Goal: Transaction & Acquisition: Purchase product/service

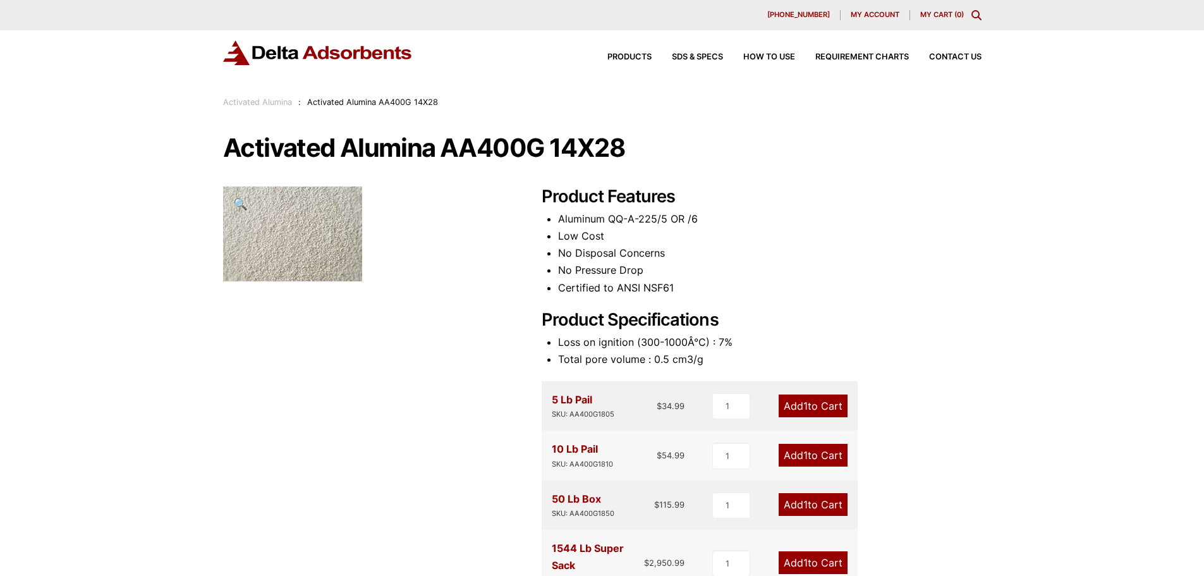
click at [336, 54] on img at bounding box center [318, 52] width 190 height 25
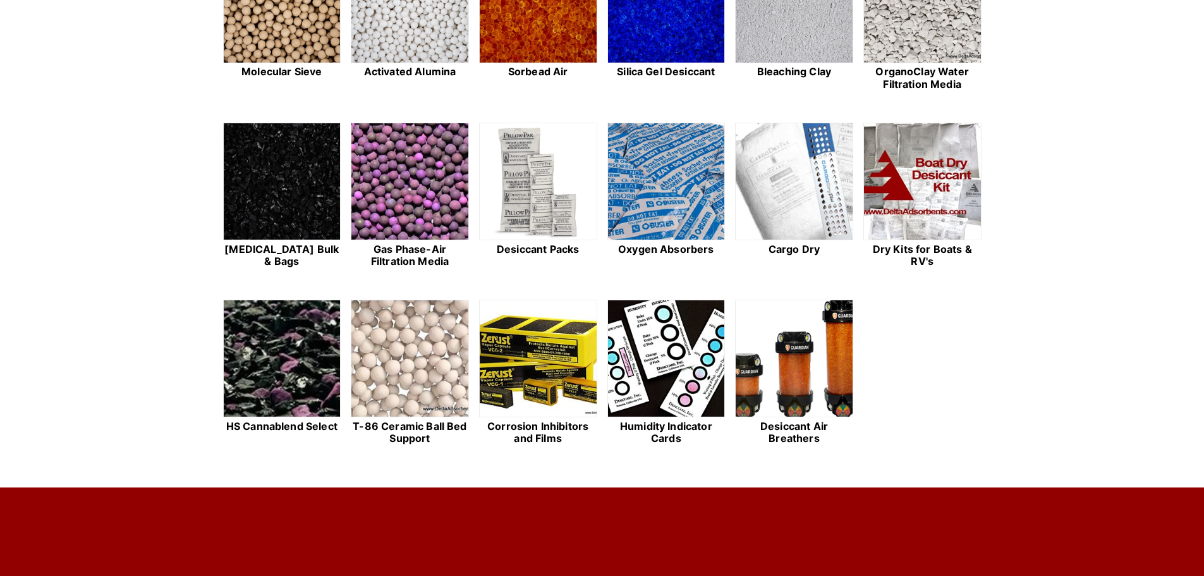
scroll to position [506, 0]
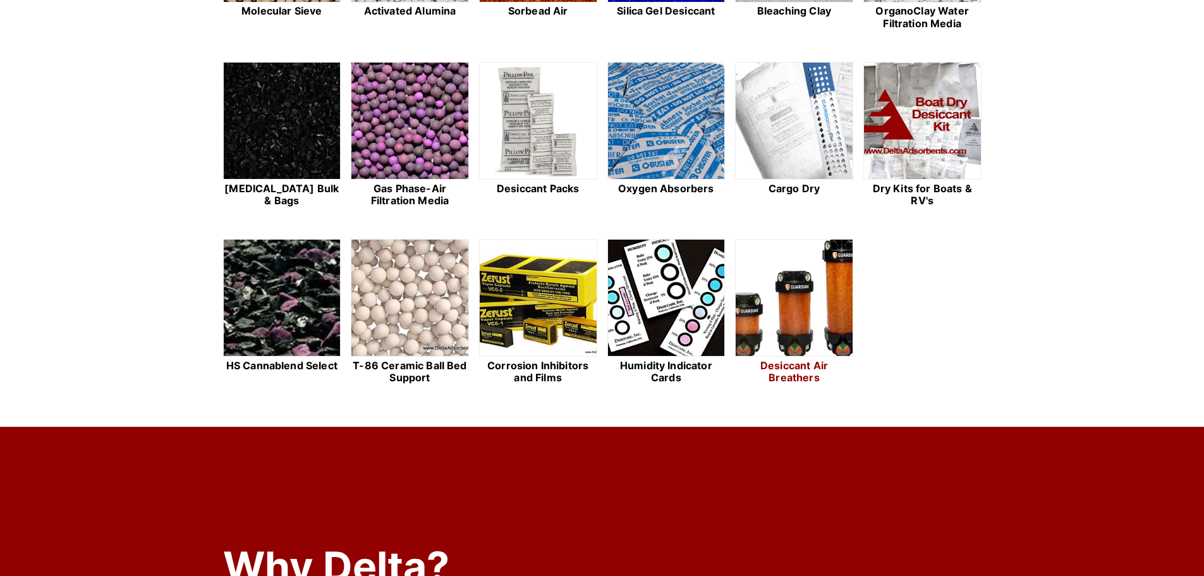
click at [788, 314] on img at bounding box center [794, 299] width 117 height 118
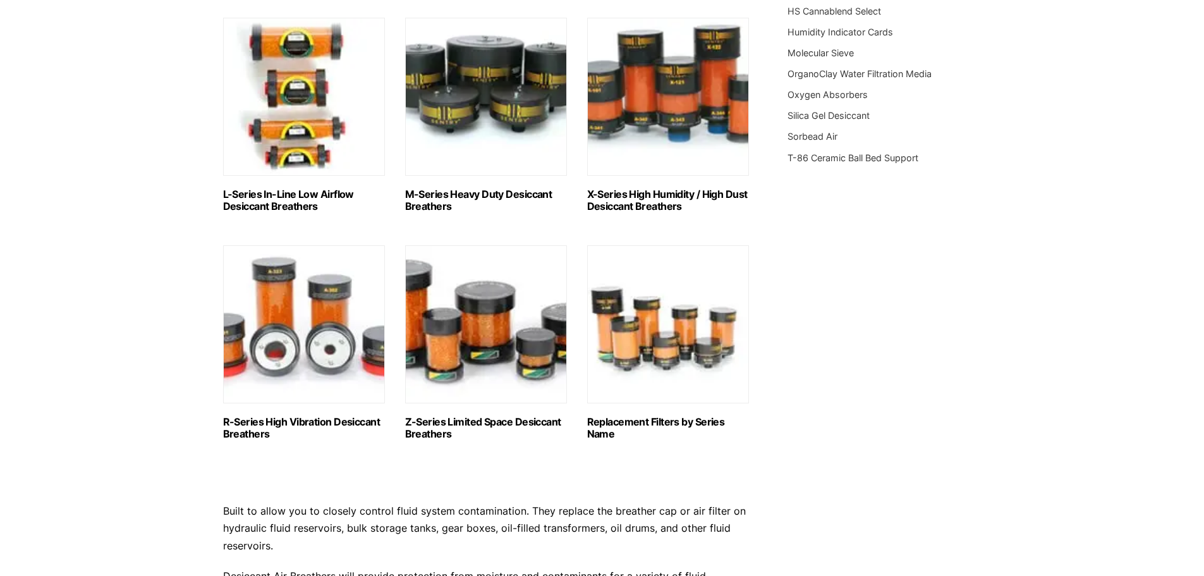
scroll to position [632, 0]
click at [478, 302] on img "Visit product category Z-Series Limited Space Desiccant Breathers" at bounding box center [486, 324] width 162 height 158
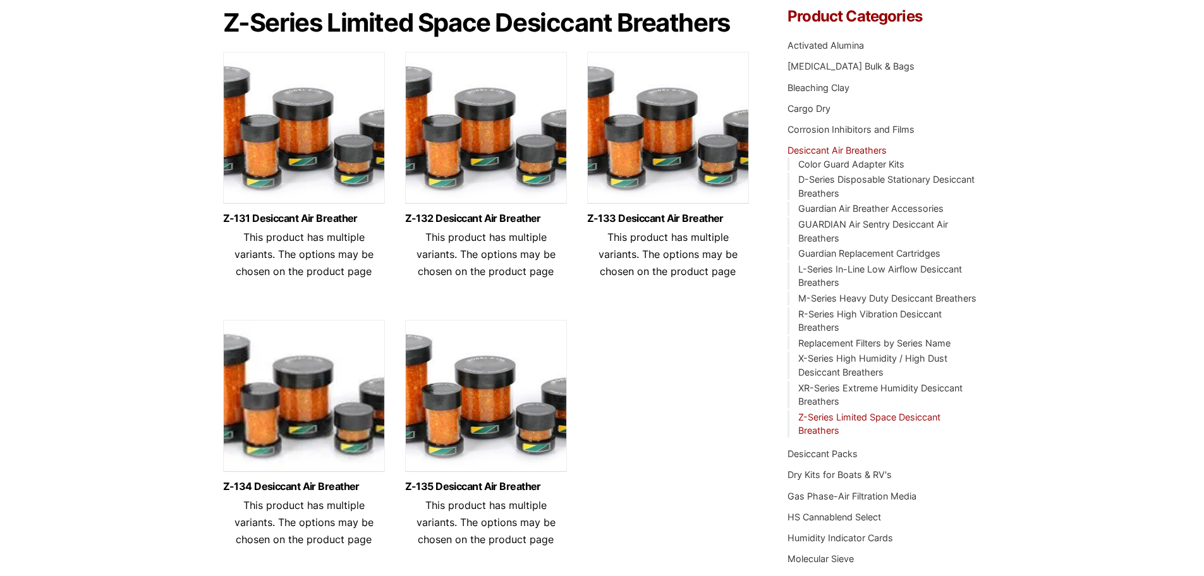
scroll to position [126, 0]
click at [466, 392] on img at bounding box center [486, 398] width 162 height 158
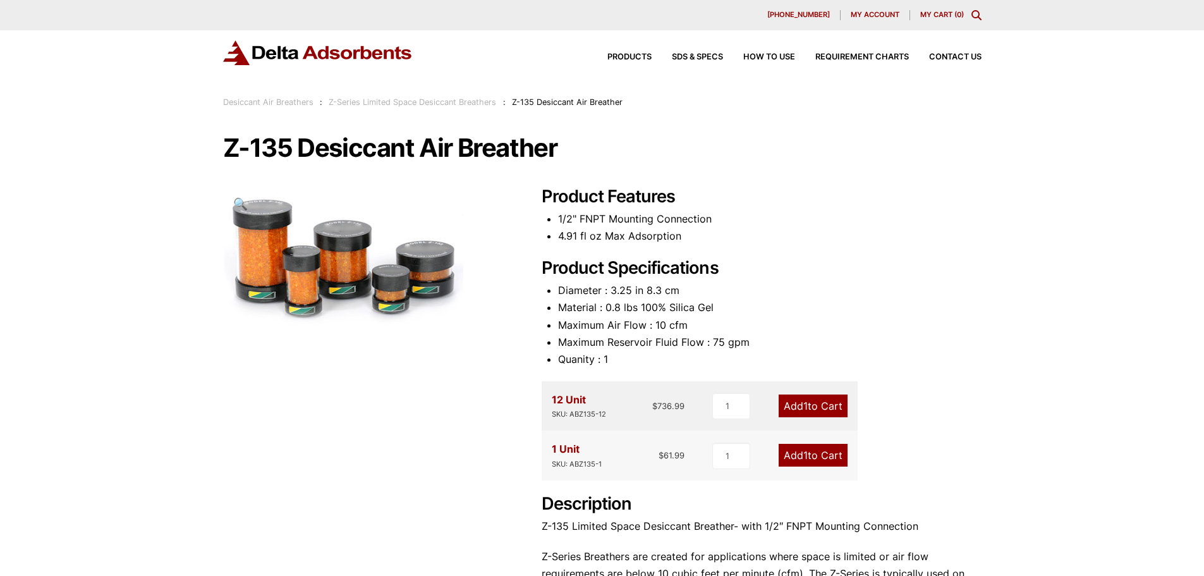
scroll to position [126, 0]
